Goal: Task Accomplishment & Management: Use online tool/utility

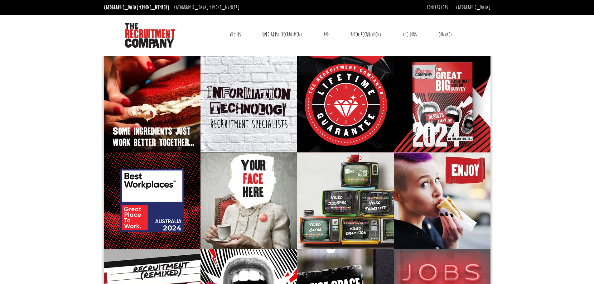
click at [482, 8] on link "[GEOGRAPHIC_DATA]" at bounding box center [473, 7] width 35 height 7
click at [409, 33] on link "The Jobs" at bounding box center [410, 35] width 24 height 16
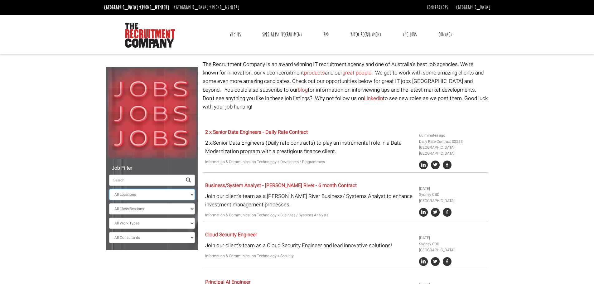
click at [151, 194] on select "All Locations Sydney Melbourne Ireland Sydney CBD Parramatta Circular Quay Nort…" at bounding box center [152, 194] width 86 height 11
select select "[GEOGRAPHIC_DATA]"
click at [109, 189] on select "All Locations Sydney Melbourne Ireland Sydney CBD Parramatta Circular Quay Nort…" at bounding box center [152, 194] width 86 height 11
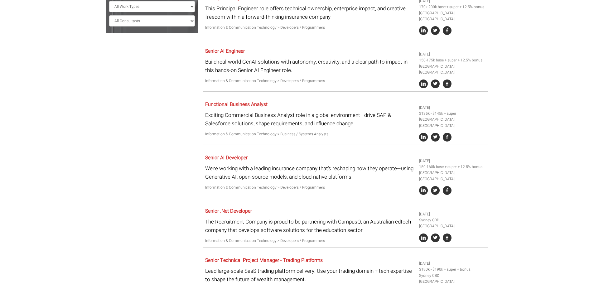
scroll to position [125, 0]
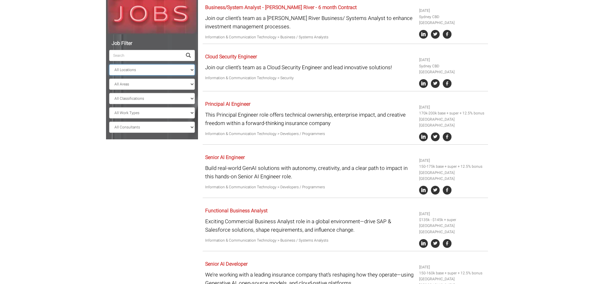
click at [169, 73] on select "All Locations Sydney Melbourne Ireland Sydney CBD Parramatta Circular Quay Nort…" at bounding box center [152, 69] width 86 height 11
select select
click at [109, 64] on select "All Locations Sydney Melbourne Ireland Sydney CBD Parramatta Circular Quay Nort…" at bounding box center [152, 69] width 86 height 11
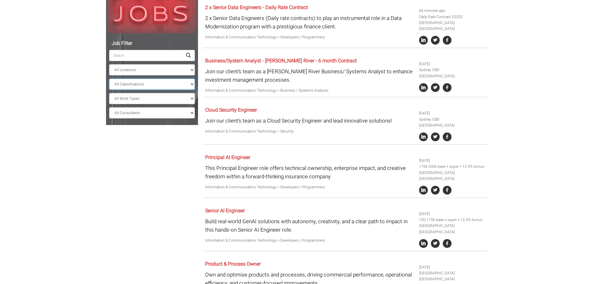
click at [149, 84] on select "All Classifications Banking & Financial Services Information & Communication Te…" at bounding box center [152, 84] width 86 height 11
click at [125, 58] on input "search" at bounding box center [145, 55] width 73 height 11
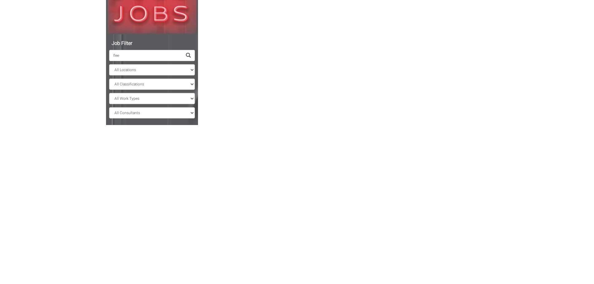
scroll to position [12, 0]
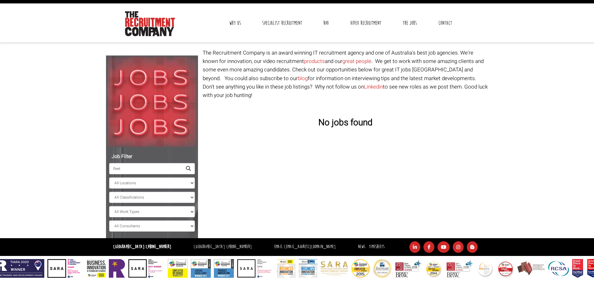
drag, startPoint x: 121, startPoint y: 172, endPoint x: 92, endPoint y: 168, distance: 29.5
click at [92, 168] on body "Sydney: +61 2 8346 6700 Dublin: +353 1 697 2548 Contractors Timesheets Why Cont…" at bounding box center [297, 132] width 594 height 289
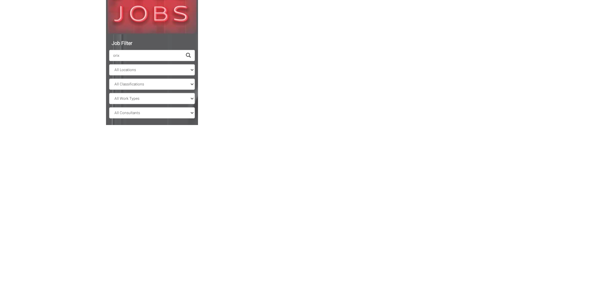
scroll to position [12, 0]
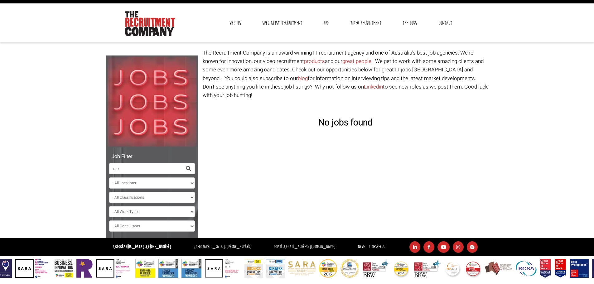
type input "orix"
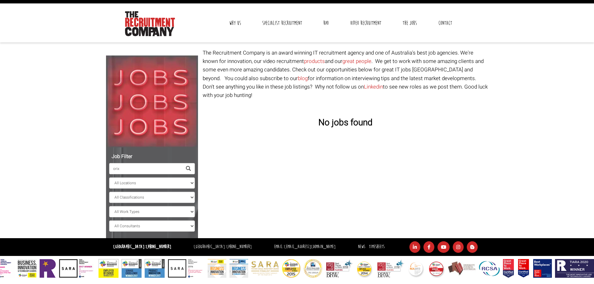
drag, startPoint x: 131, startPoint y: 171, endPoint x: 77, endPoint y: 172, distance: 53.9
click at [77, 172] on body "Sydney: +61 2 8346 6700 Dublin: +353 1 697 2548 Contractors Timesheets Why Cont…" at bounding box center [297, 132] width 594 height 289
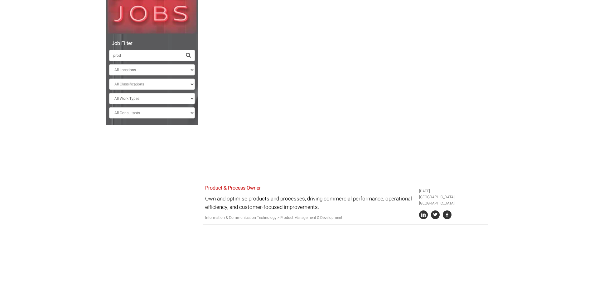
scroll to position [12, 0]
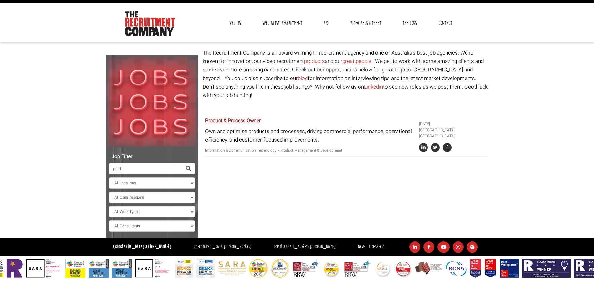
type input "prod"
click at [229, 117] on link "Product & Process Owner" at bounding box center [232, 120] width 55 height 7
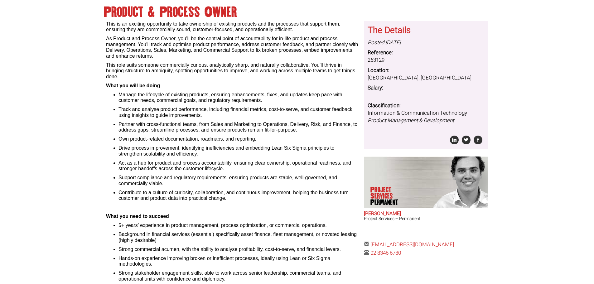
scroll to position [60, 0]
